Goal: Transaction & Acquisition: Purchase product/service

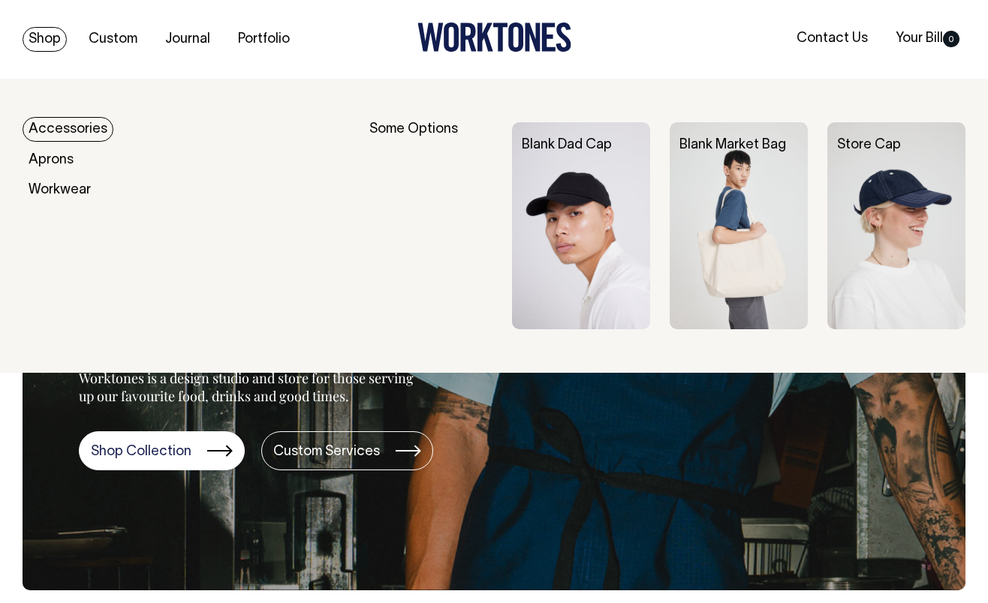
click at [56, 37] on link "Shop" at bounding box center [45, 39] width 44 height 25
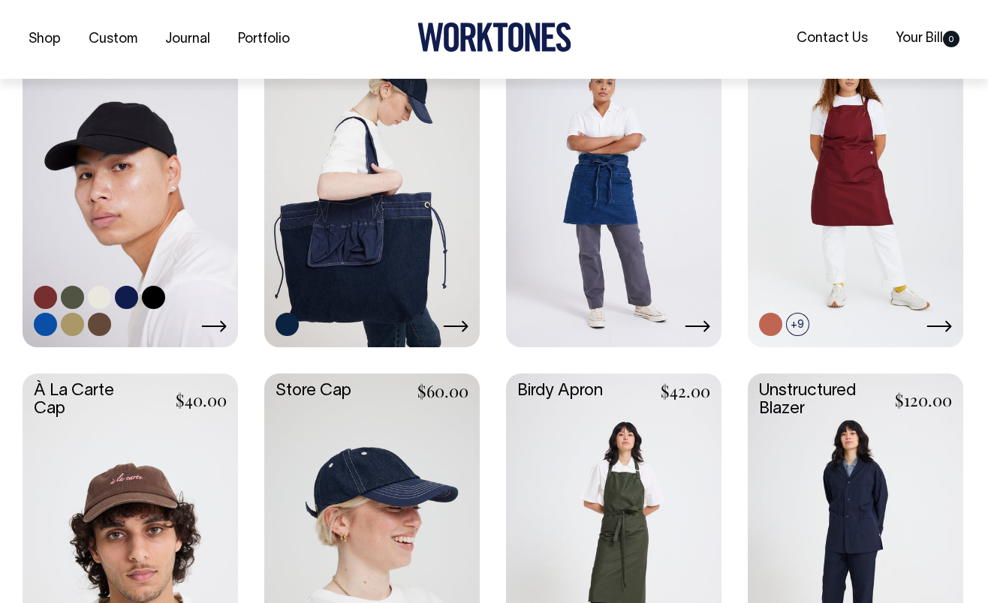
scroll to position [422, 0]
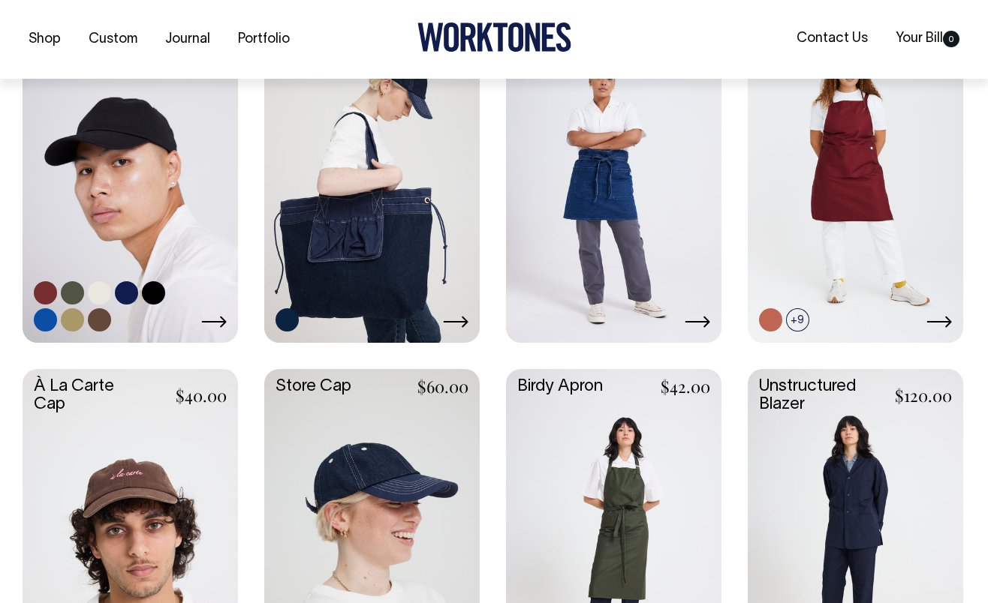
click at [191, 137] on link at bounding box center [130, 180] width 215 height 320
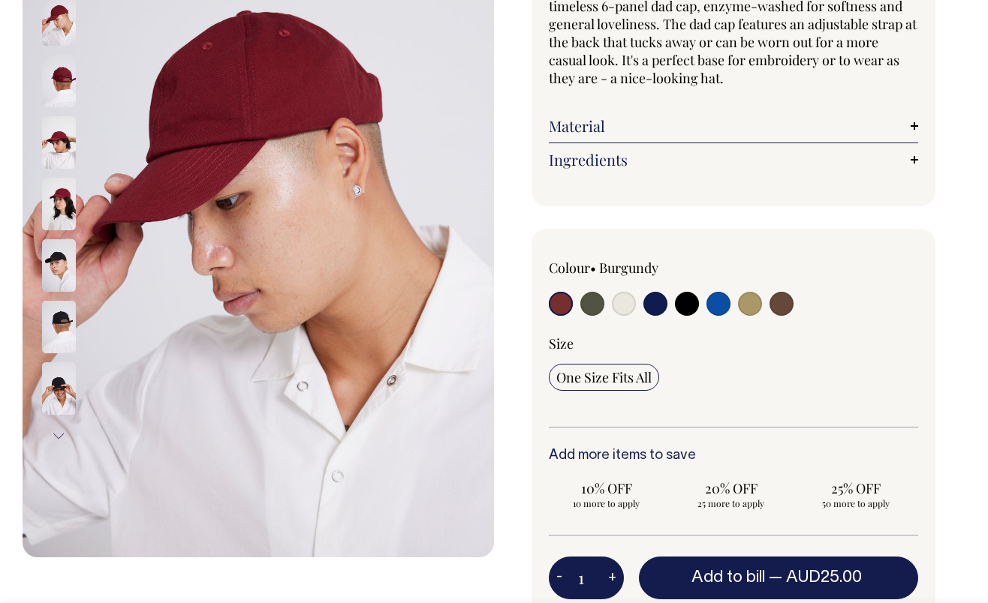
scroll to position [229, 0]
